Goal: Task Accomplishment & Management: Manage account settings

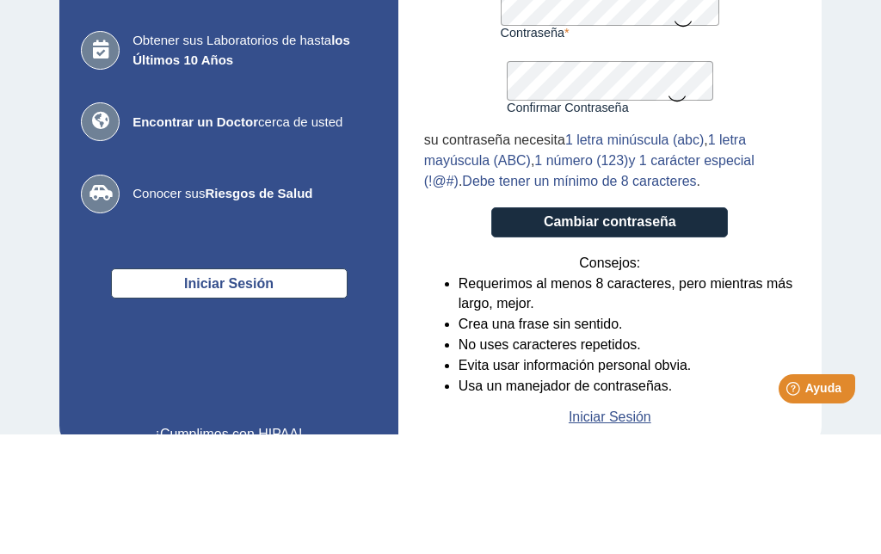
scroll to position [99, 0]
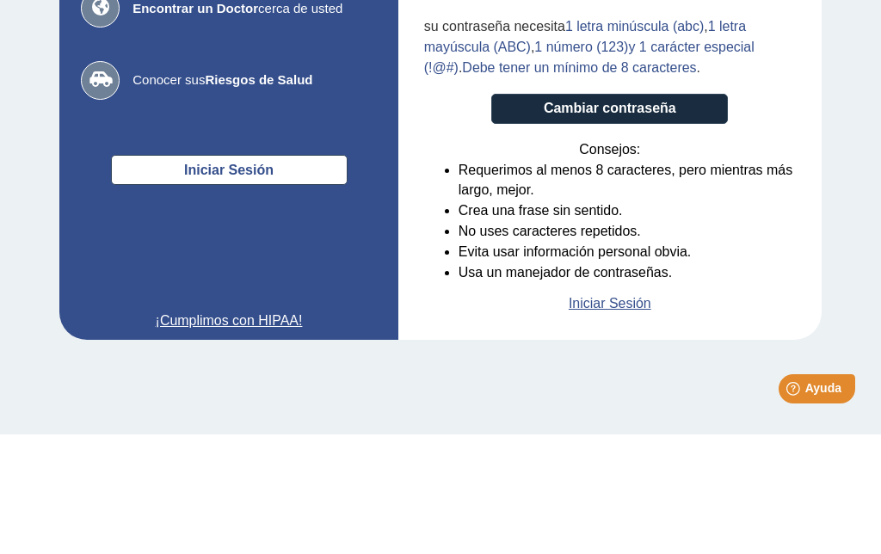
click at [685, 213] on button "Cambiar contraseña" at bounding box center [609, 228] width 237 height 30
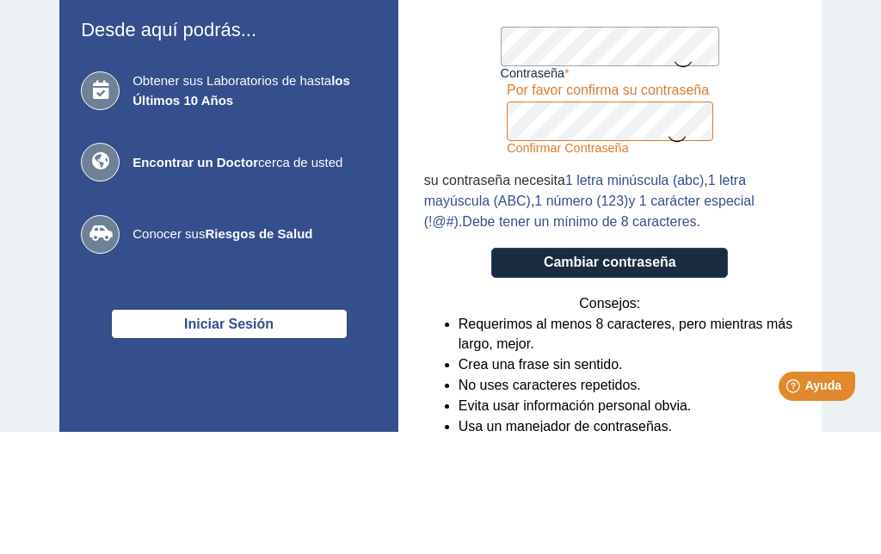
scroll to position [95, 0]
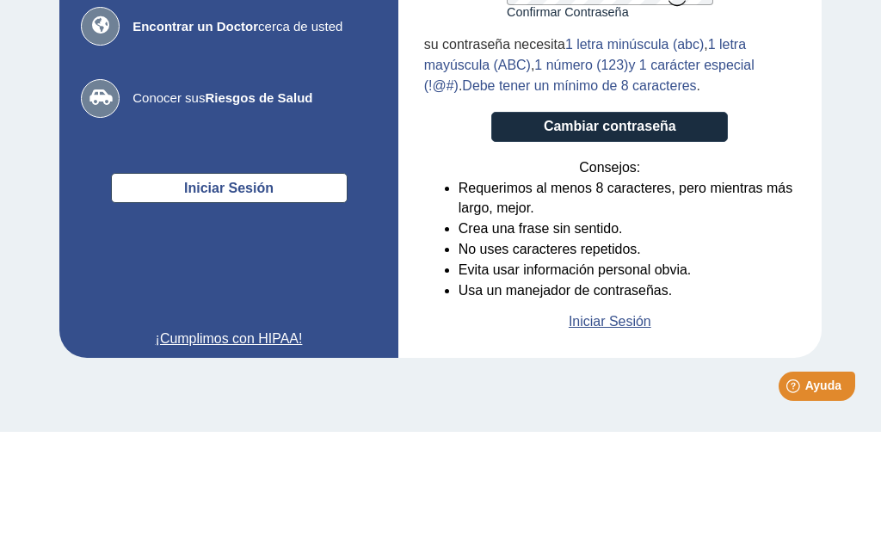
click at [686, 234] on button "Cambiar contraseña" at bounding box center [609, 249] width 237 height 30
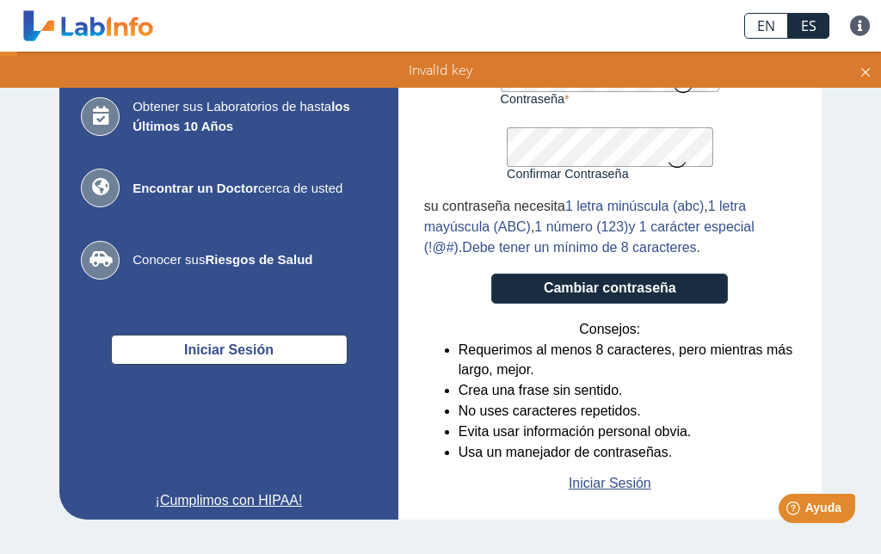
scroll to position [156, 0]
click at [701, 289] on button "Cambiar contraseña" at bounding box center [609, 289] width 237 height 30
click at [624, 492] on link "Iniciar Sesión" at bounding box center [610, 483] width 83 height 21
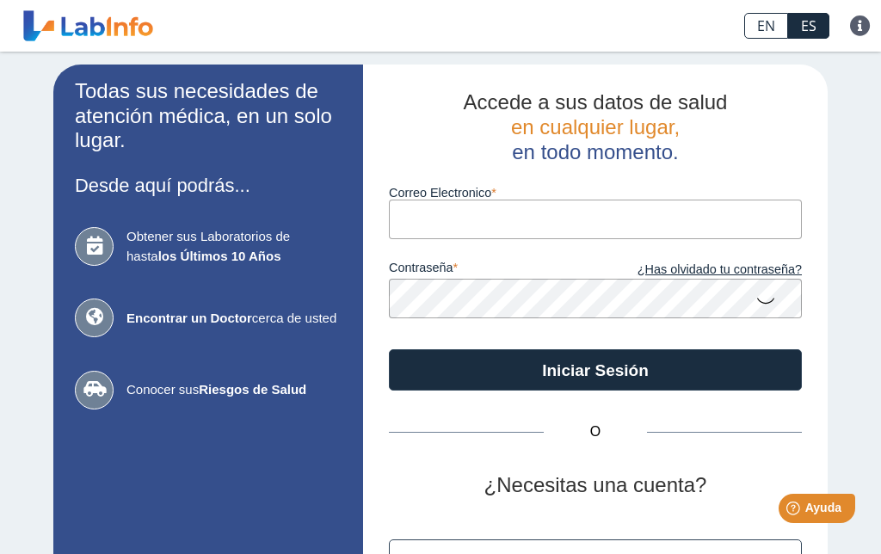
scroll to position [3, 0]
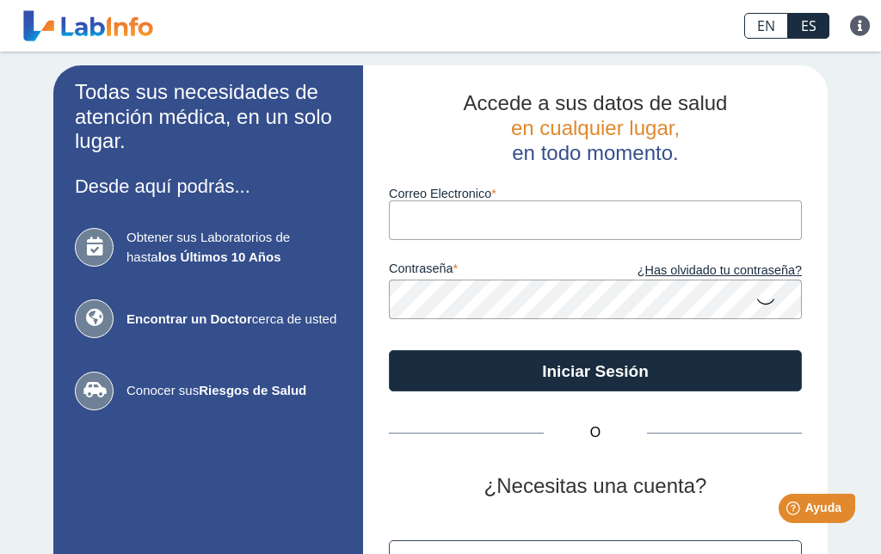
click at [612, 223] on input "Correo Electronico" at bounding box center [595, 219] width 413 height 39
type input "[EMAIL_ADDRESS][DOMAIN_NAME]"
click at [638, 369] on button "Iniciar Sesión" at bounding box center [595, 370] width 413 height 41
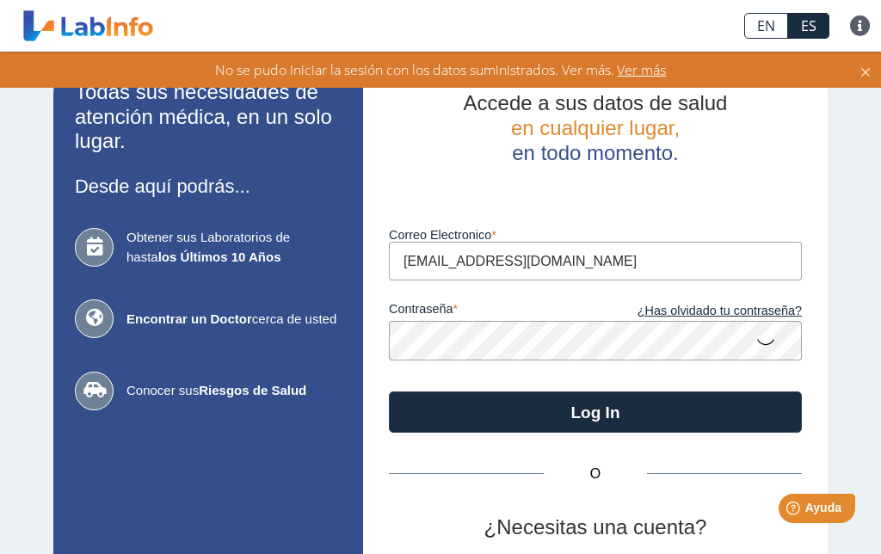
click at [643, 74] on span "Ver más" at bounding box center [640, 69] width 52 height 19
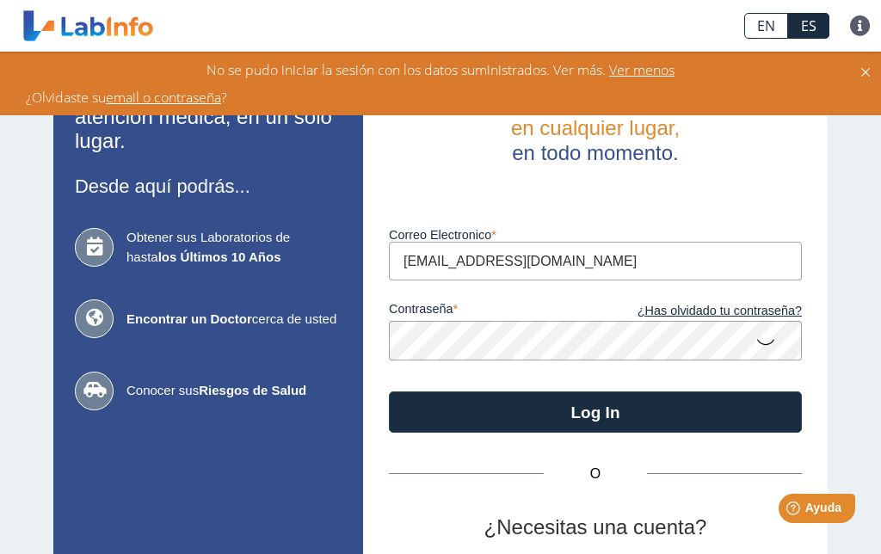
click at [203, 100] on link "email o contraseña" at bounding box center [163, 97] width 115 height 19
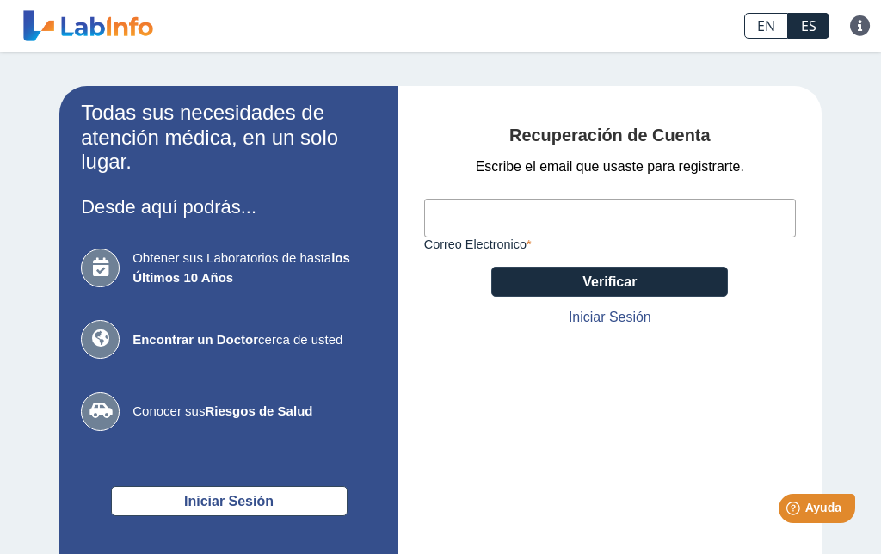
click at [485, 224] on input "Correo Electronico" at bounding box center [610, 218] width 372 height 39
click at [594, 230] on input "Correo Electronico" at bounding box center [610, 218] width 372 height 39
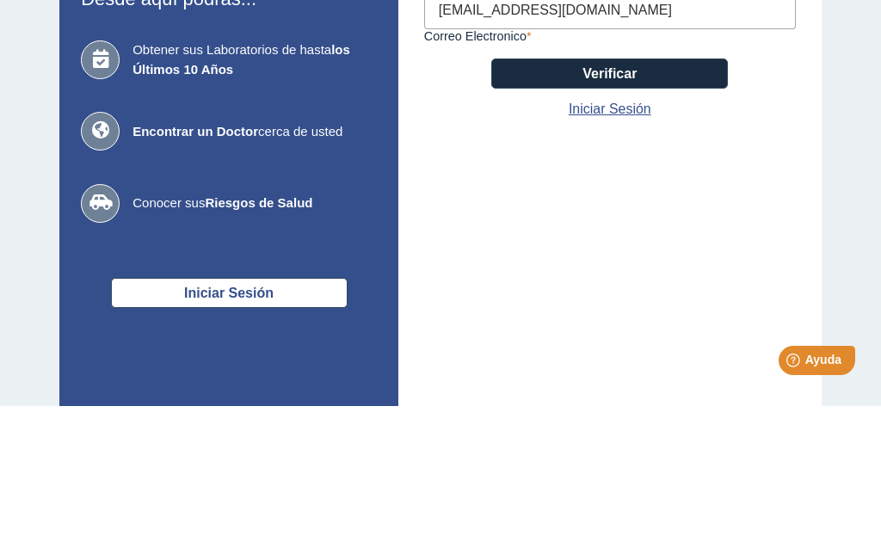
scroll to position [63, 0]
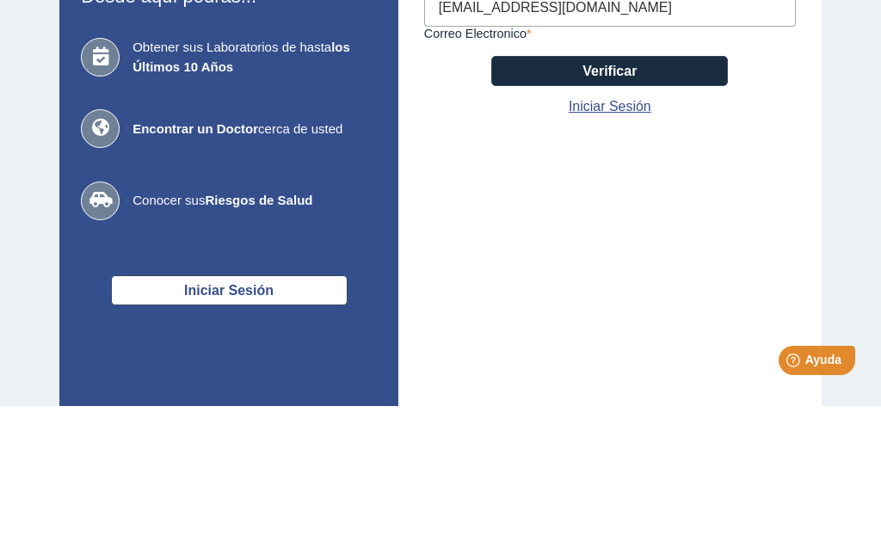
type input "[EMAIL_ADDRESS][DOMAIN_NAME]"
click at [702, 204] on button "Verificar" at bounding box center [609, 219] width 237 height 30
